Goal: Information Seeking & Learning: Learn about a topic

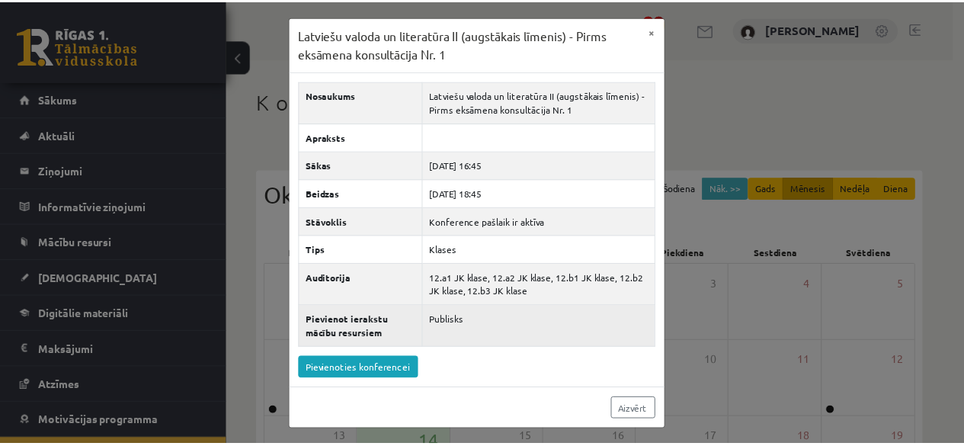
scroll to position [142, 0]
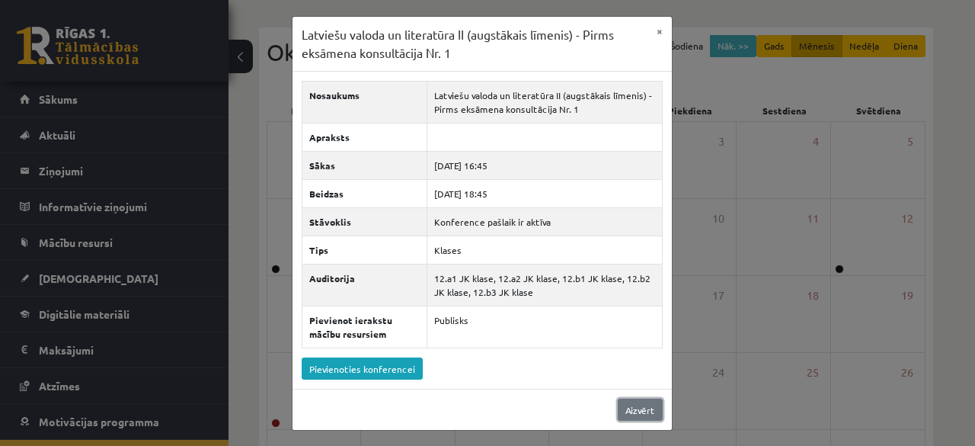
click at [631, 398] on link "Aizvērt" at bounding box center [640, 409] width 45 height 22
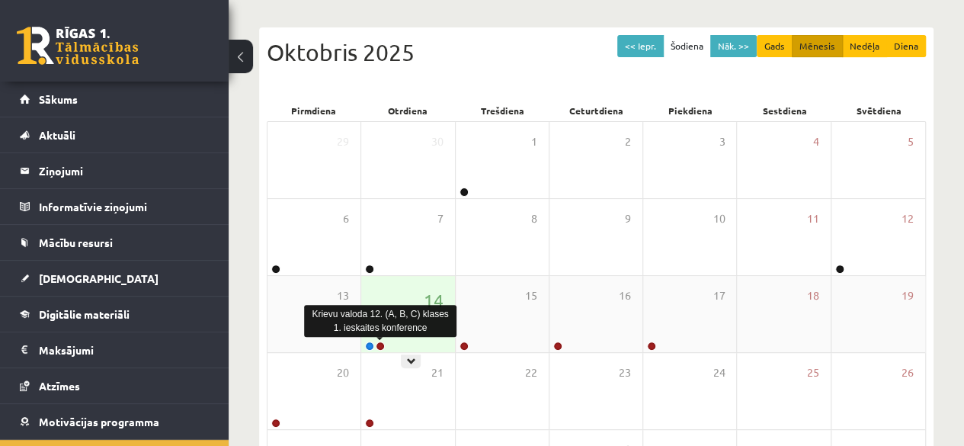
click at [382, 345] on link at bounding box center [380, 345] width 9 height 9
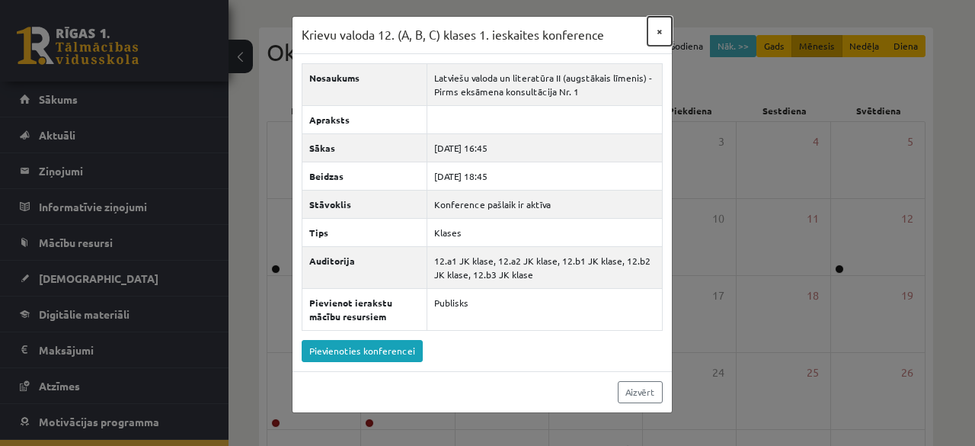
click at [662, 33] on button "×" at bounding box center [660, 31] width 24 height 29
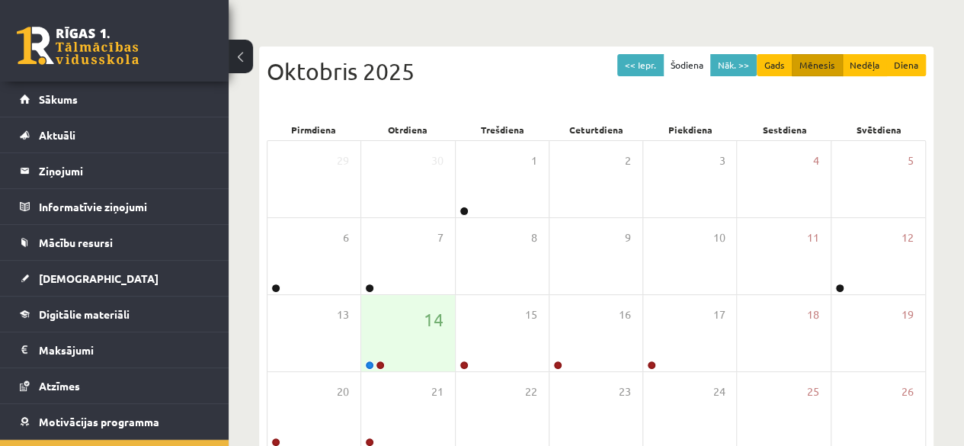
scroll to position [0, 0]
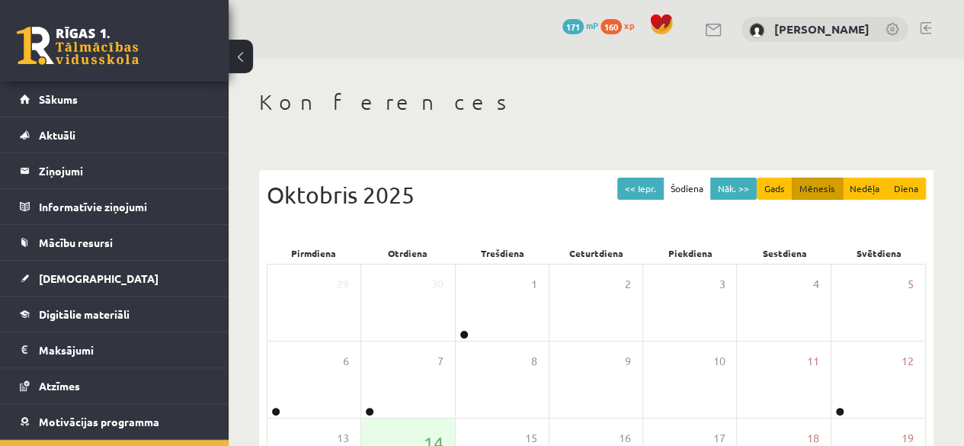
click at [925, 30] on link at bounding box center [925, 28] width 11 height 12
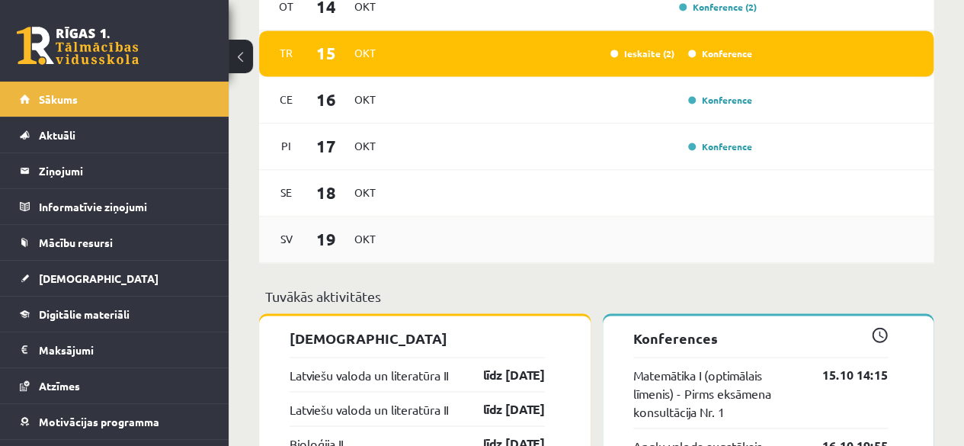
scroll to position [1106, 0]
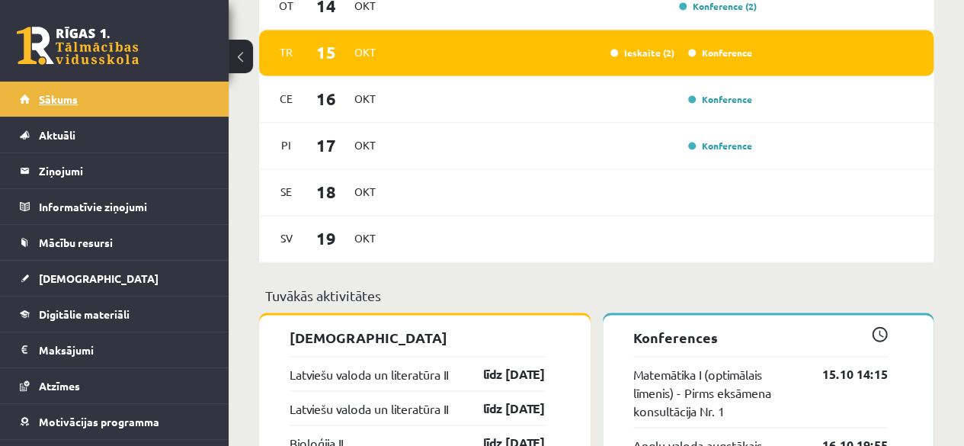
click at [124, 116] on link "Sākums" at bounding box center [115, 99] width 190 height 35
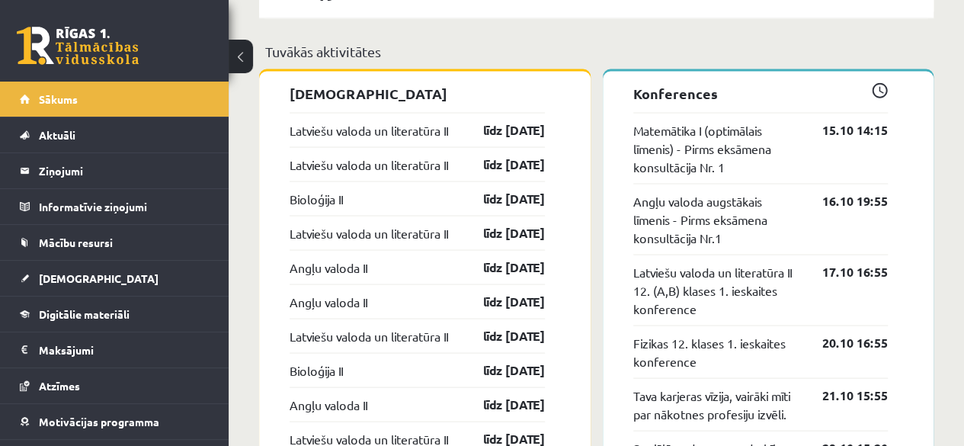
scroll to position [1349, 0]
